Goal: Task Accomplishment & Management: Complete application form

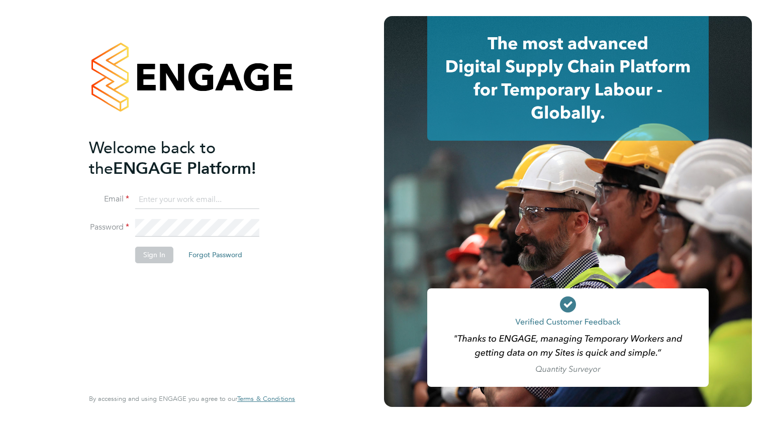
click at [176, 198] on input at bounding box center [197, 200] width 124 height 18
type input "[EMAIL_ADDRESS][DOMAIN_NAME]"
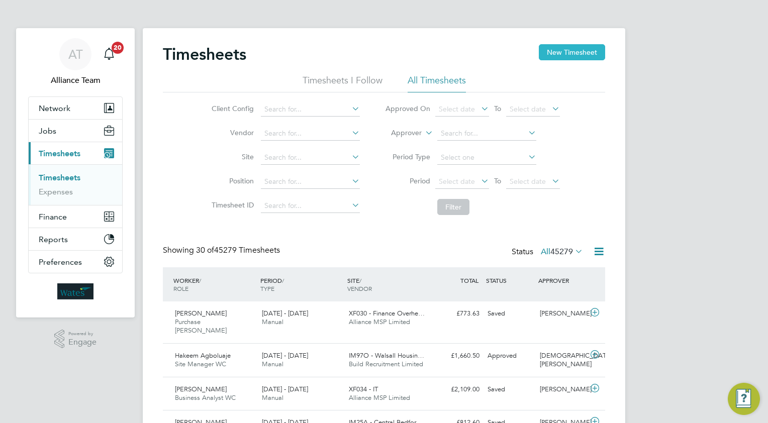
click at [569, 49] on button "New Timesheet" at bounding box center [572, 52] width 66 height 16
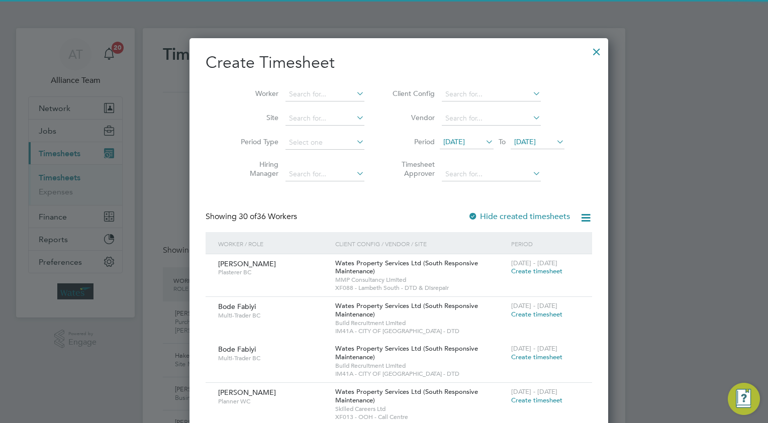
scroll to position [1825, 389]
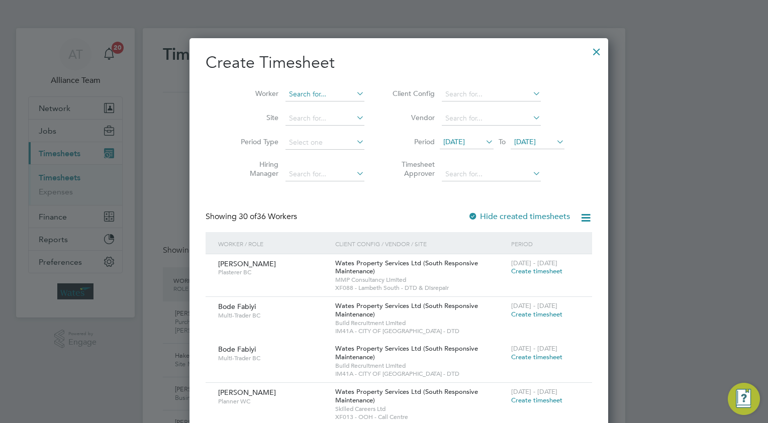
click at [288, 95] on input at bounding box center [325, 94] width 79 height 14
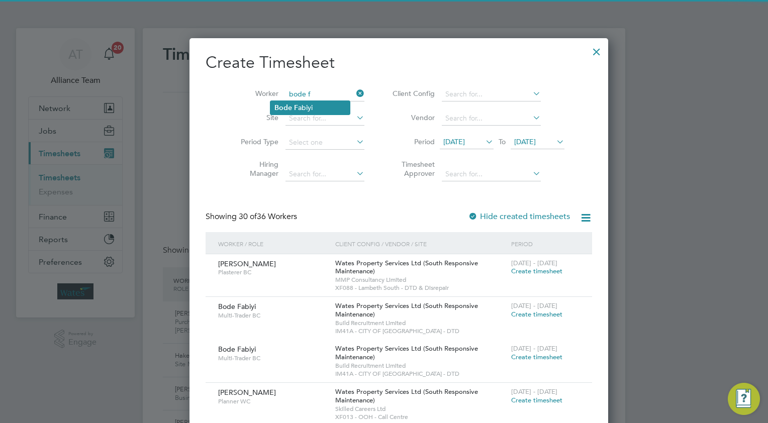
click at [304, 109] on li "Bode F abiyi" at bounding box center [309, 108] width 79 height 14
type input "Bode Fabiyi"
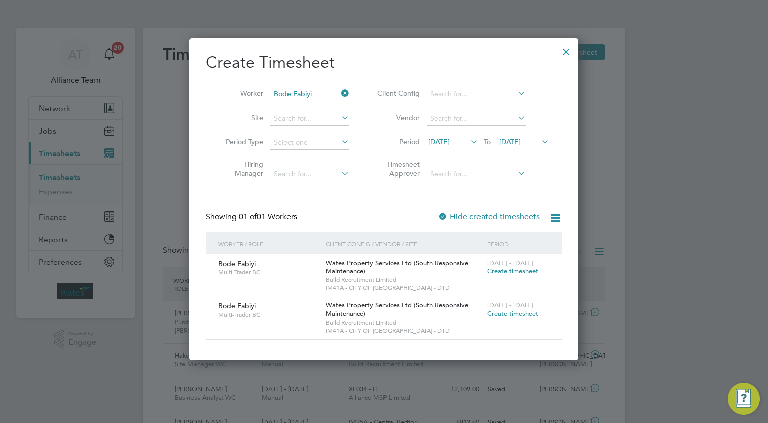
scroll to position [322, 389]
click at [503, 312] on span "Create timesheet" at bounding box center [512, 314] width 51 height 9
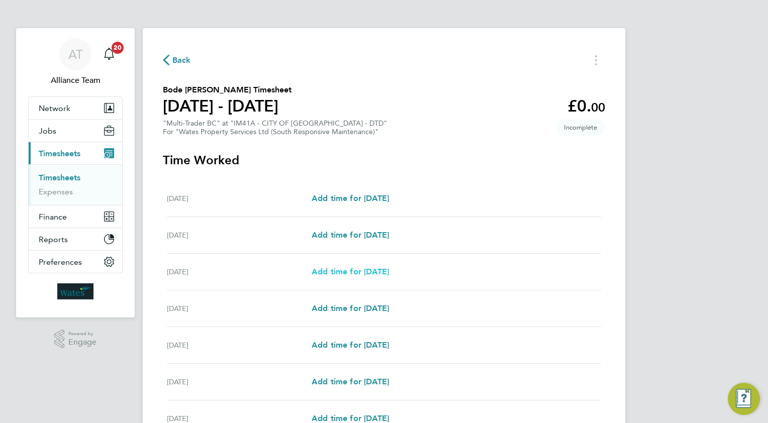
click at [356, 271] on span "Add time for Mon 15 Sep" at bounding box center [350, 272] width 77 height 10
select select "30"
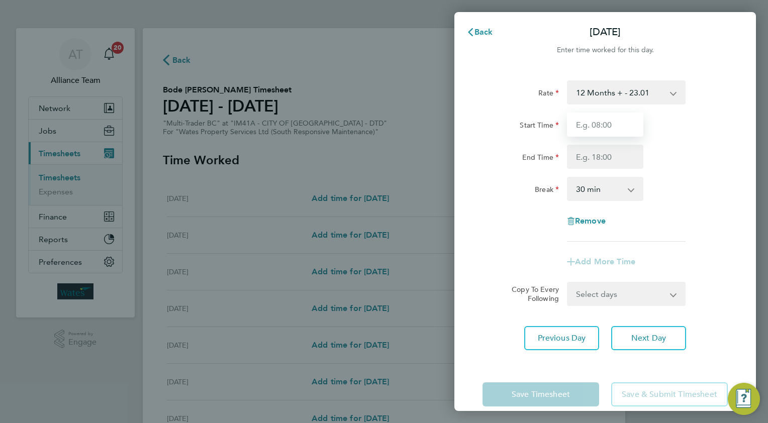
click at [605, 121] on input "Start Time" at bounding box center [605, 125] width 76 height 24
type input "08.0"
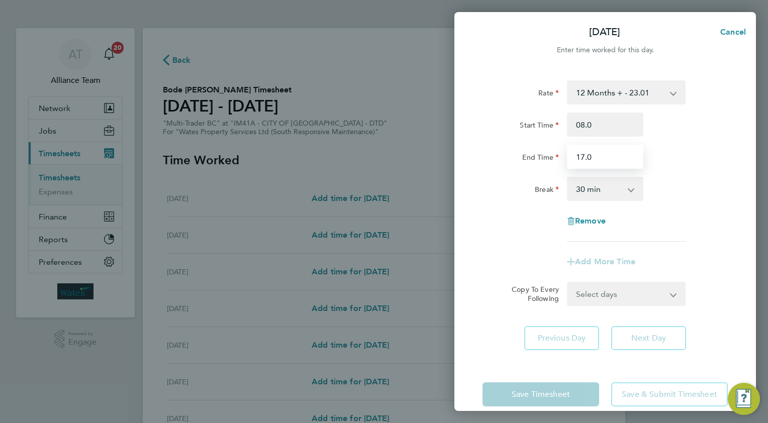
type input "17.0"
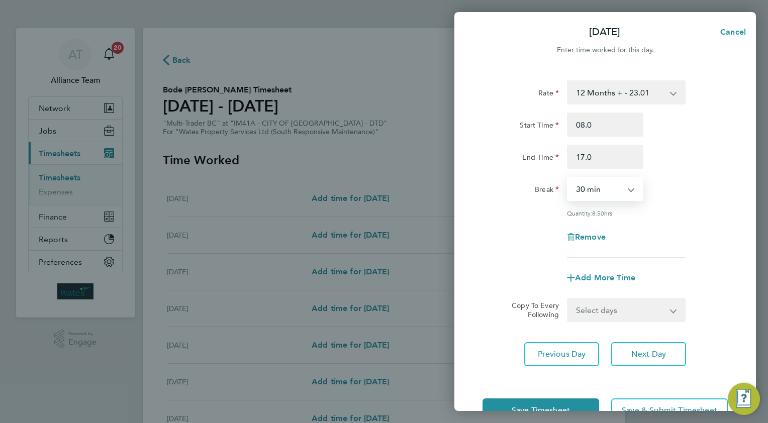
click at [610, 306] on select "Select days Day Tuesday Wednesday Thursday Friday" at bounding box center [621, 310] width 106 height 22
select select "TUE"
click at [568, 299] on select "Select days Day Tuesday Wednesday Thursday Friday" at bounding box center [621, 310] width 106 height 22
select select "2025-09-19"
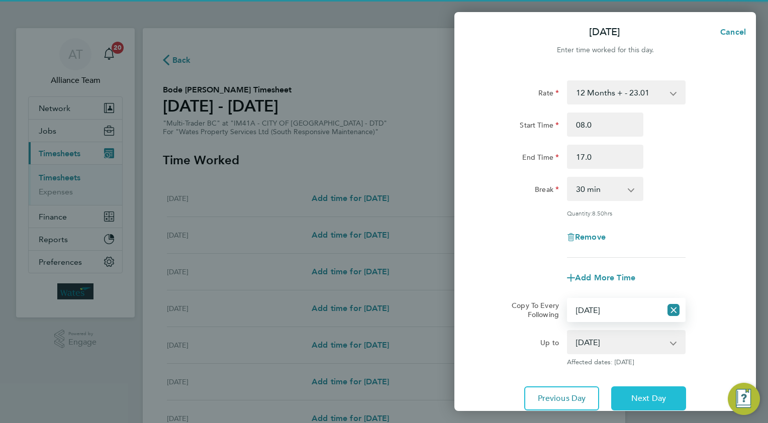
click at [639, 394] on span "Next Day" at bounding box center [648, 399] width 35 height 10
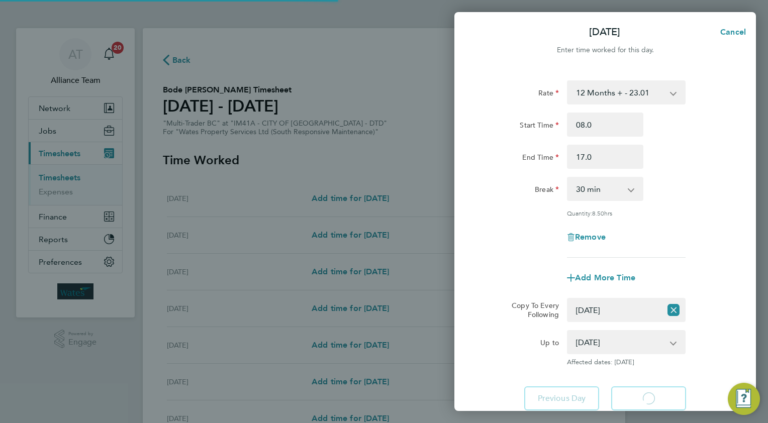
select select "30"
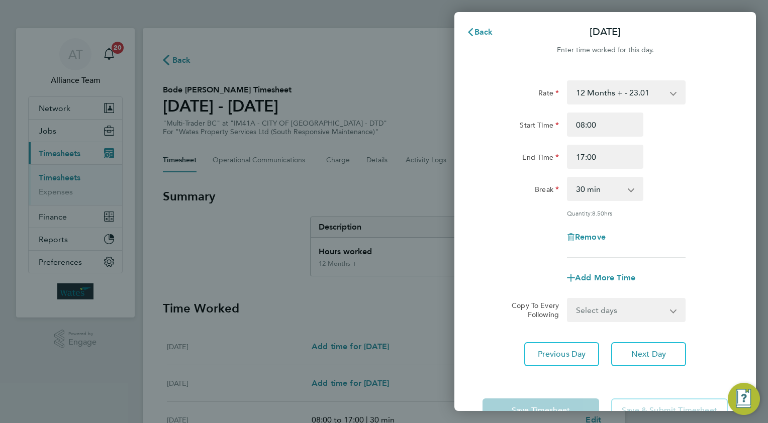
click at [584, 313] on select "Select days Day Wednesday Thursday Friday" at bounding box center [621, 310] width 106 height 22
select select "WED"
click at [568, 299] on select "Select days Day Wednesday Thursday Friday" at bounding box center [621, 310] width 106 height 22
select select "2025-09-19"
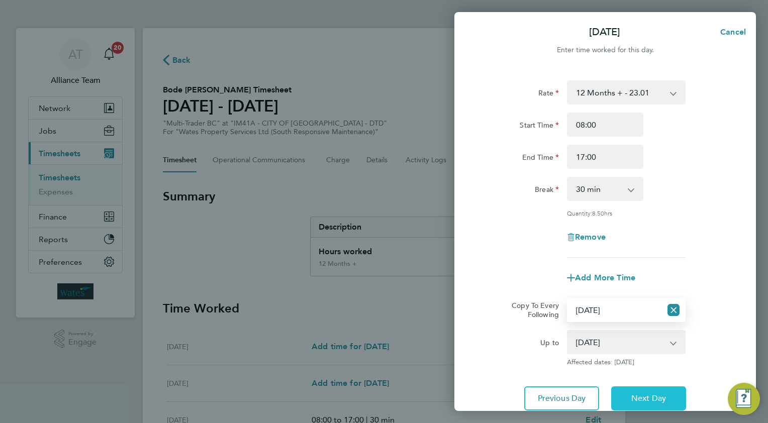
click at [650, 392] on button "Next Day" at bounding box center [648, 399] width 75 height 24
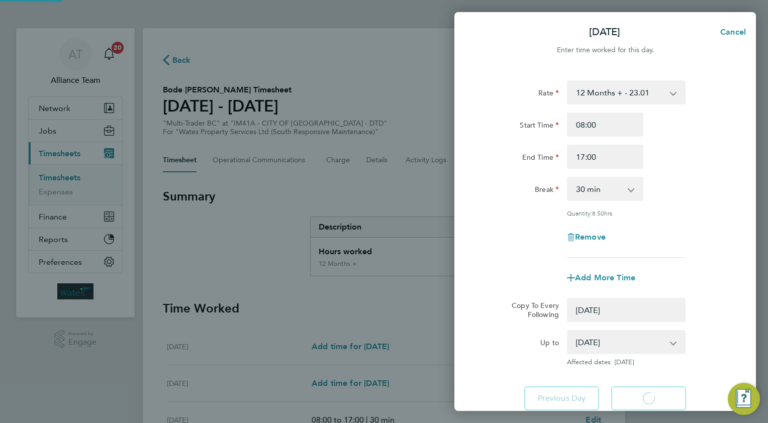
select select "0: null"
select select "30"
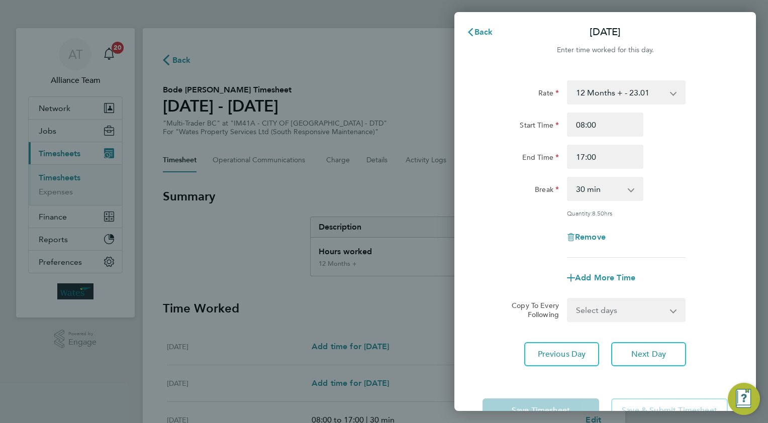
click at [604, 302] on select "Select days Day Thursday Friday" at bounding box center [621, 310] width 106 height 22
select select "THU"
click at [568, 299] on select "Select days Day Thursday Friday" at bounding box center [621, 310] width 106 height 22
select select "2025-09-19"
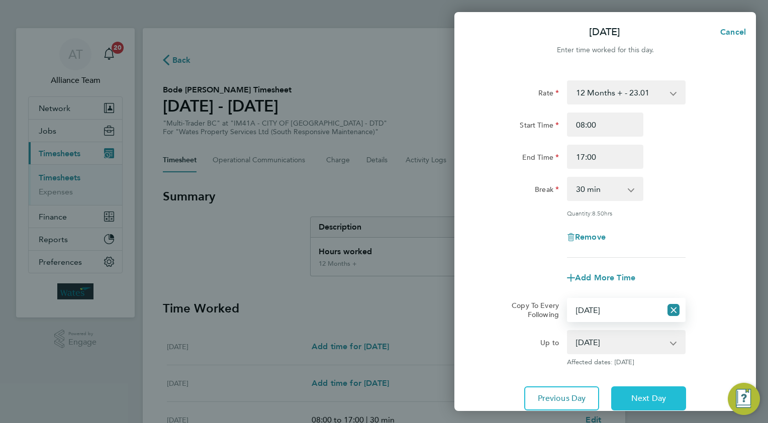
click at [651, 391] on button "Next Day" at bounding box center [648, 399] width 75 height 24
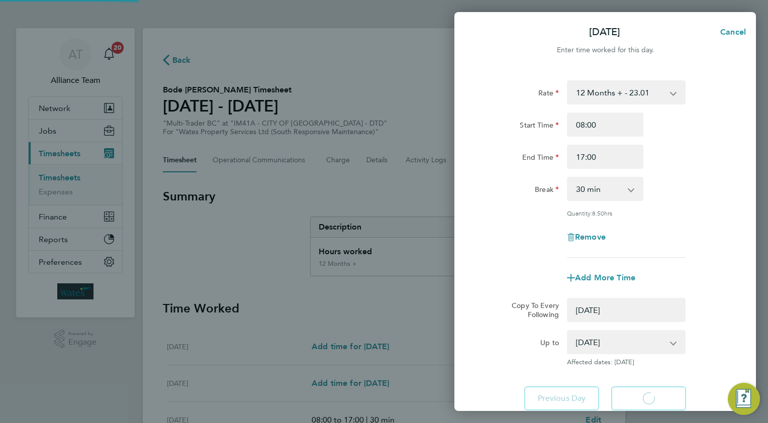
select select "0: null"
select select "30"
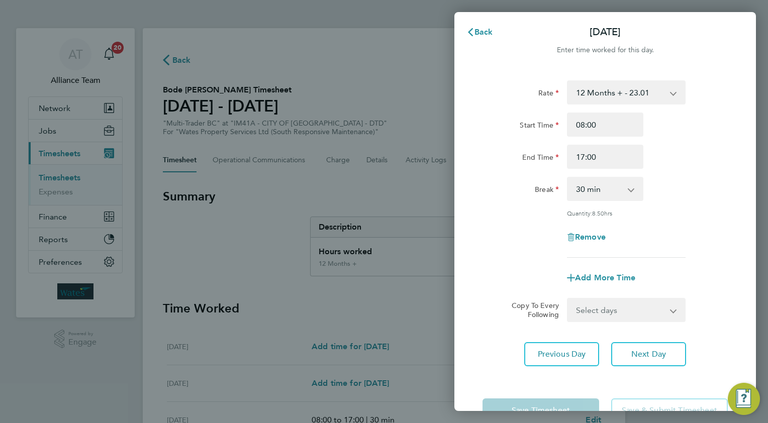
click at [590, 308] on select "Select days Friday" at bounding box center [621, 310] width 106 height 22
click at [568, 299] on select "Select days Friday" at bounding box center [621, 310] width 106 height 22
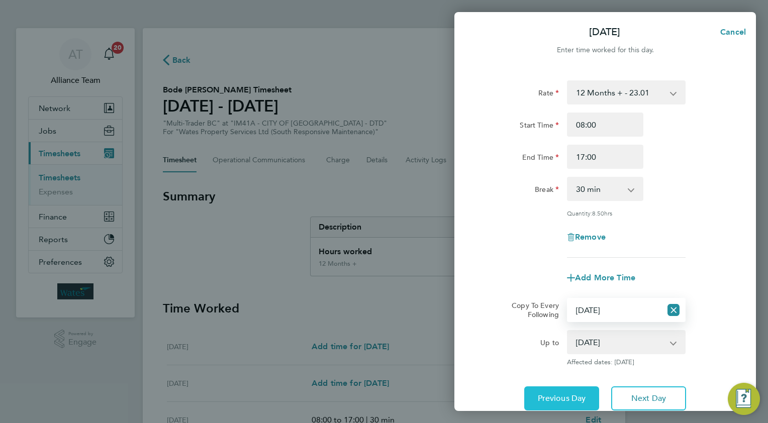
click at [558, 398] on span "Previous Day" at bounding box center [562, 399] width 48 height 10
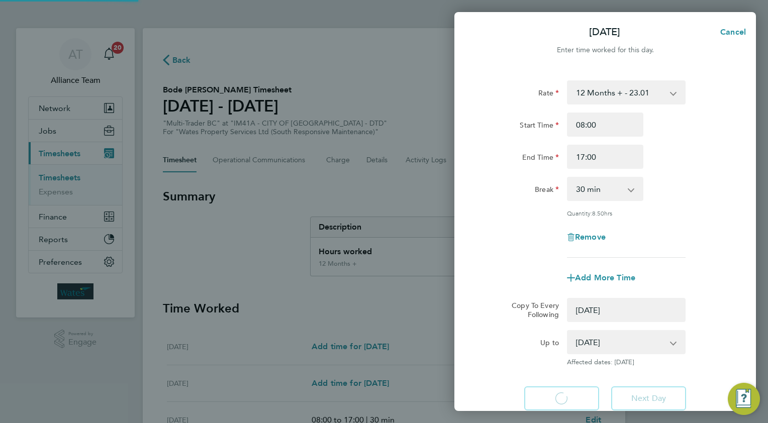
select select "0: null"
select select "30"
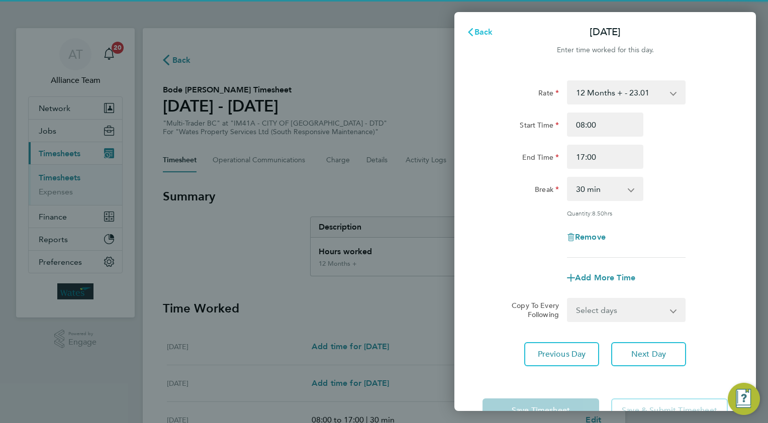
click at [483, 34] on span "Back" at bounding box center [484, 32] width 19 height 10
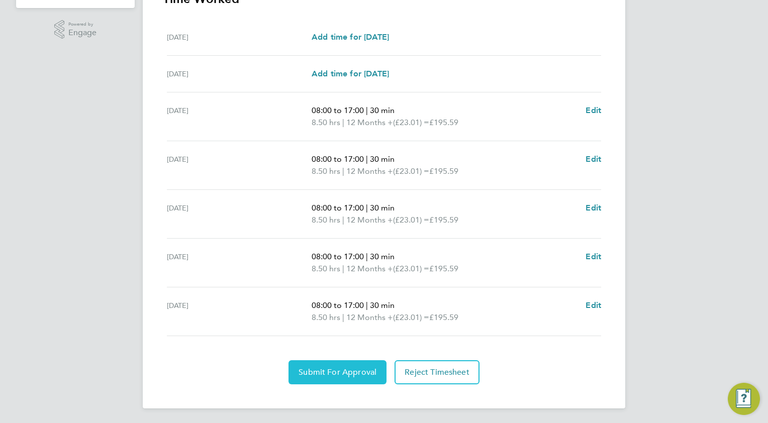
click at [306, 375] on span "Submit For Approval" at bounding box center [338, 372] width 78 height 10
click at [354, 369] on span "Approve Timesheet" at bounding box center [338, 372] width 74 height 10
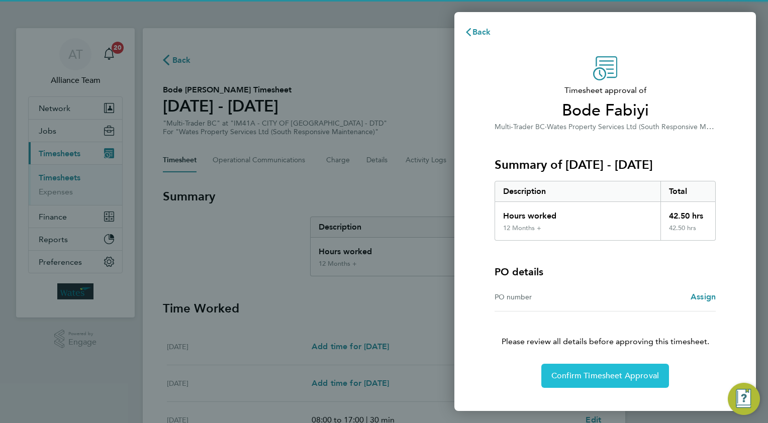
click at [609, 371] on span "Confirm Timesheet Approval" at bounding box center [605, 376] width 108 height 10
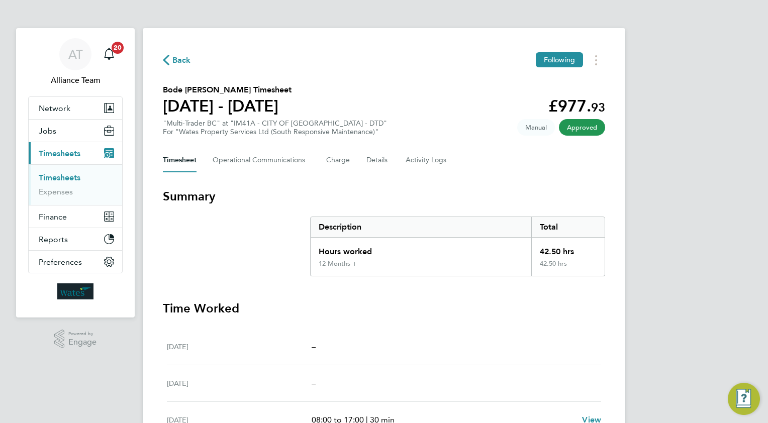
click at [185, 59] on span "Back" at bounding box center [181, 60] width 19 height 12
